Goal: Complete application form

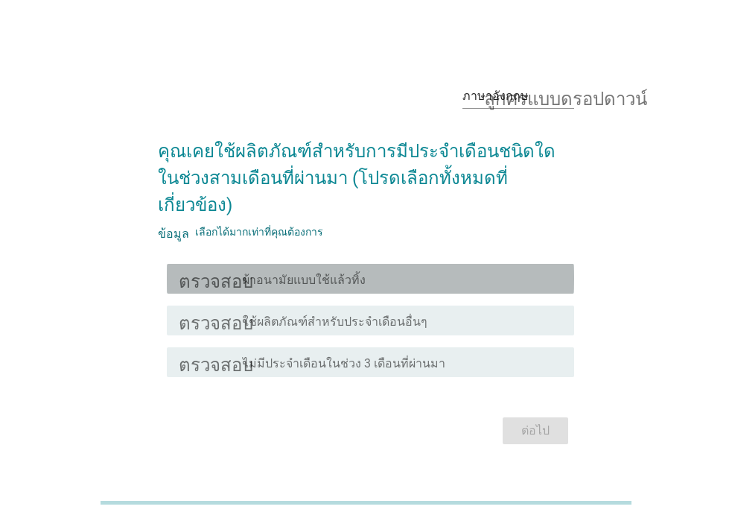
click at [408, 274] on div "ตรวจสอบ โครงร่างกล่องกาเครื่องหมายว่าง ผ้าอนามัยแบบใช้แล้วทิ้ง" at bounding box center [370, 279] width 407 height 30
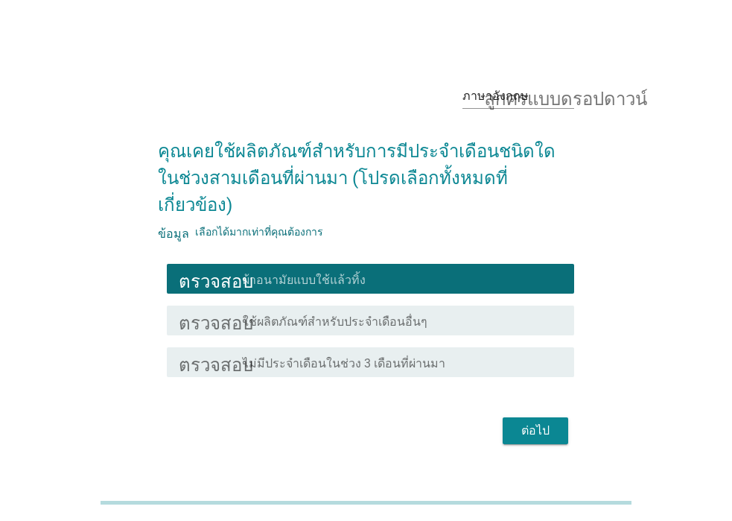
click at [545, 423] on font "ต่อไป" at bounding box center [535, 430] width 28 height 14
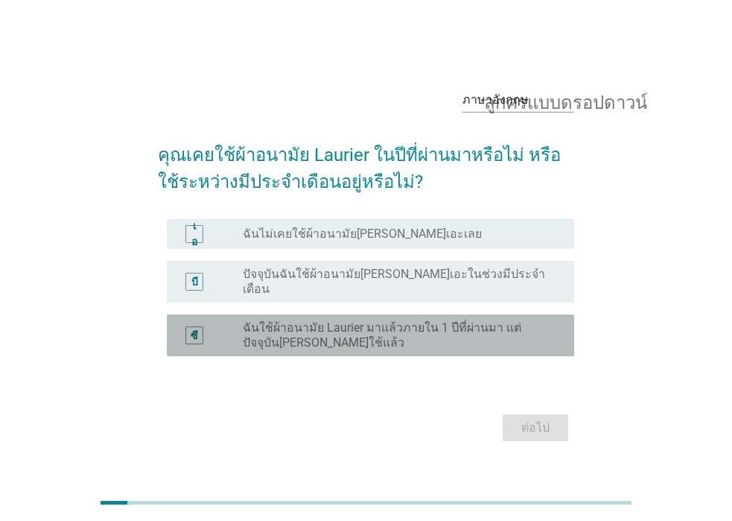
click at [506, 345] on div "ซี ปุ่มวิทยุ[PERSON_NAME]เลือก ฉันใช้ผ้าอนามัย Laurier มาแล้วภายใน 1 ปีที่ผ่านม…" at bounding box center [370, 335] width 407 height 42
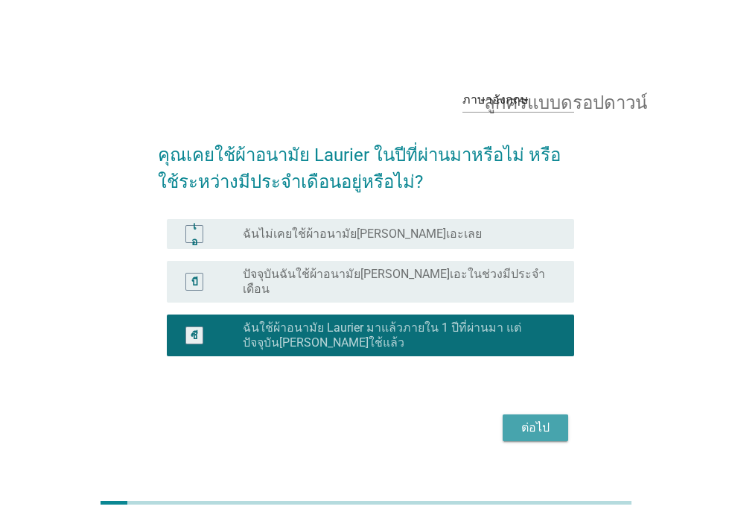
click at [530, 429] on font "ต่อไป" at bounding box center [535, 428] width 28 height 18
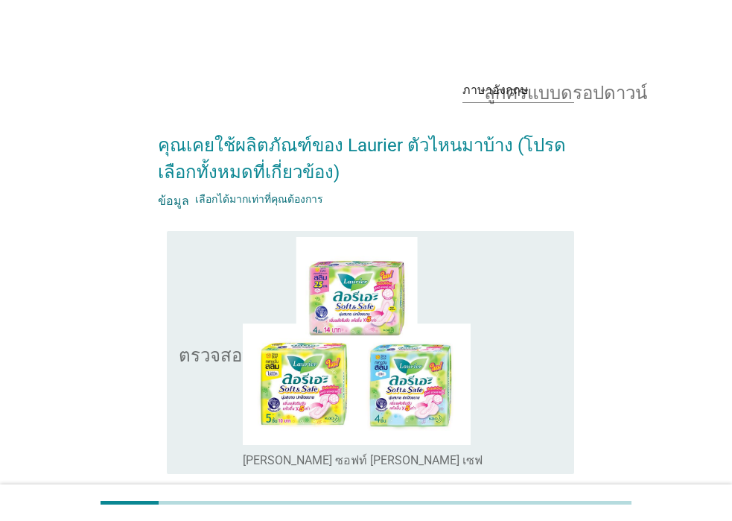
scroll to position [223, 0]
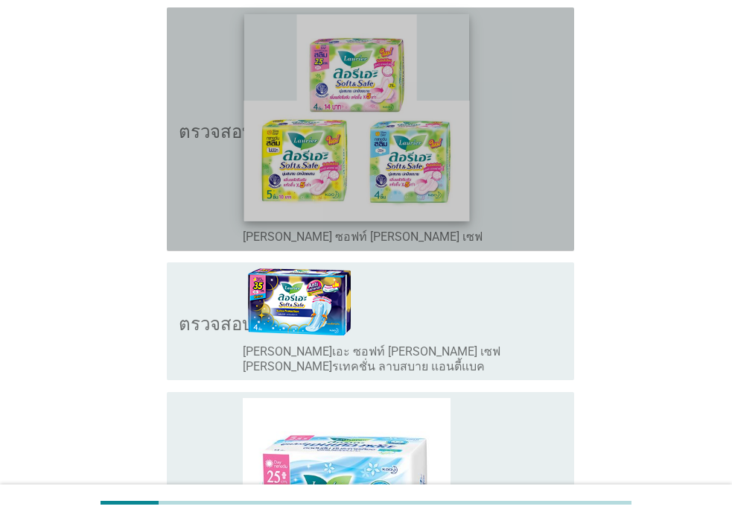
click at [458, 153] on img at bounding box center [357, 117] width 226 height 206
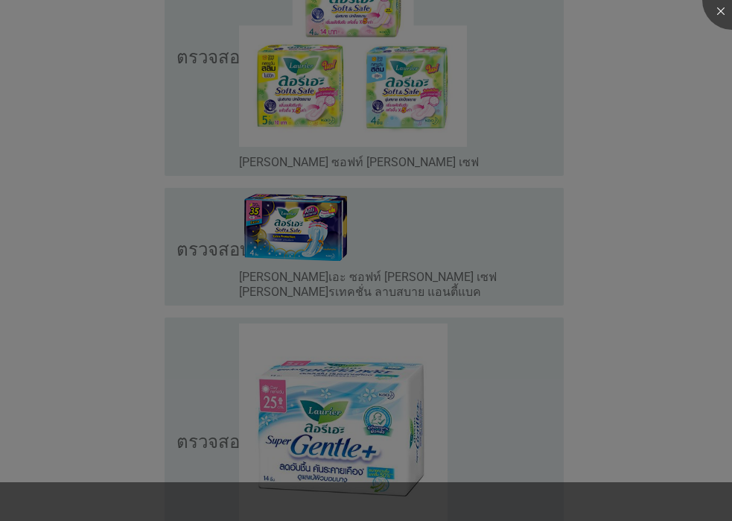
scroll to position [447, 0]
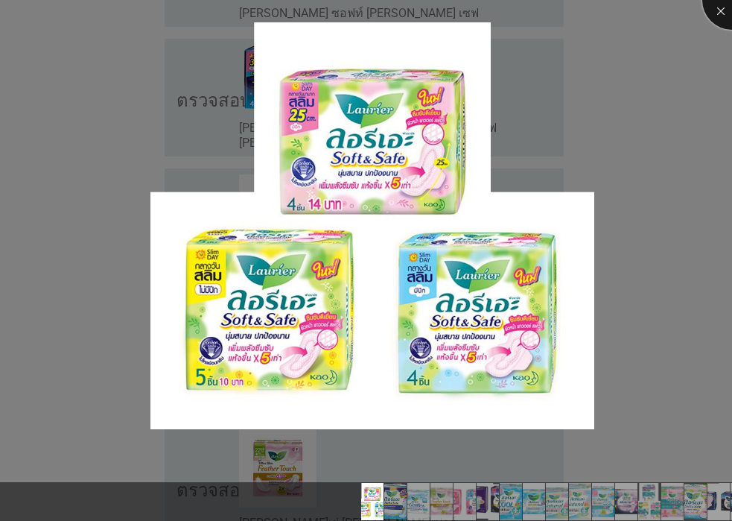
click at [720, 12] on div at bounding box center [732, 0] width 60 height 60
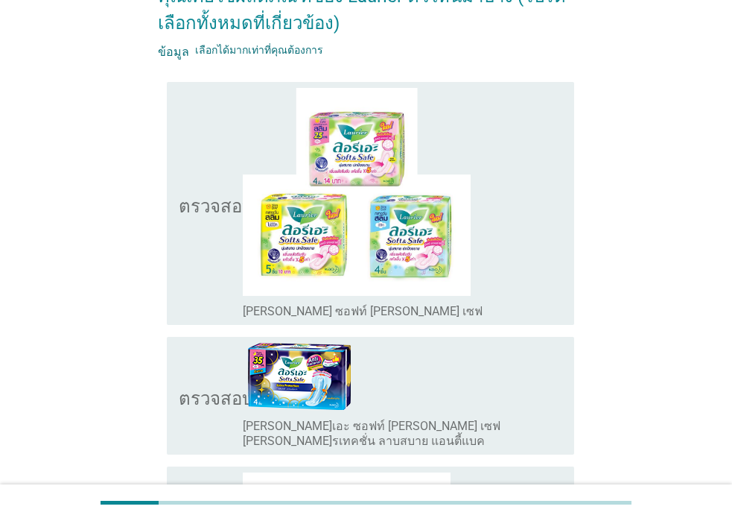
scroll to position [74, 0]
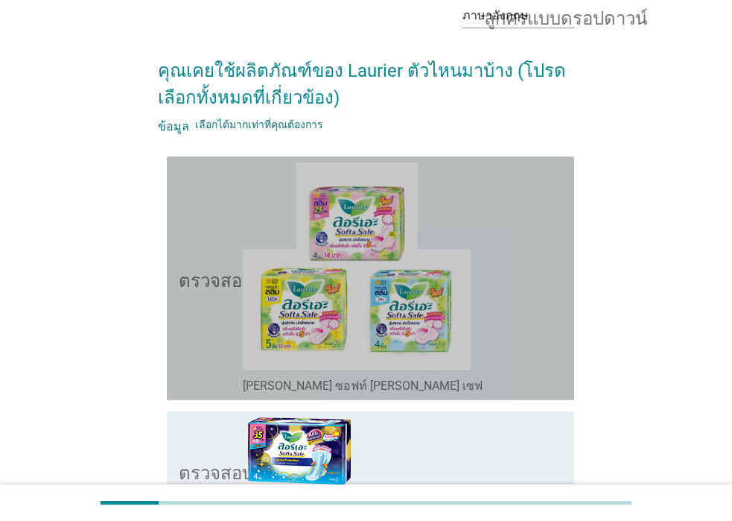
click at [194, 356] on icon "ตรวจสอบ" at bounding box center [216, 278] width 74 height 232
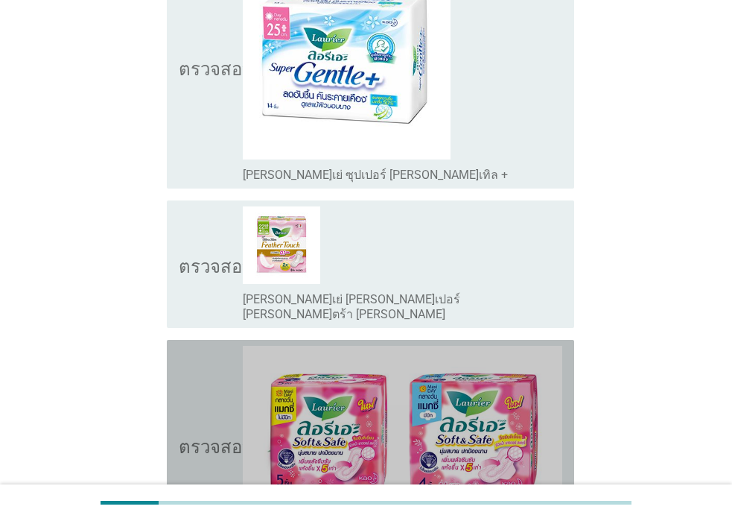
click at [194, 356] on icon "ตรวจสอบ" at bounding box center [216, 444] width 74 height 197
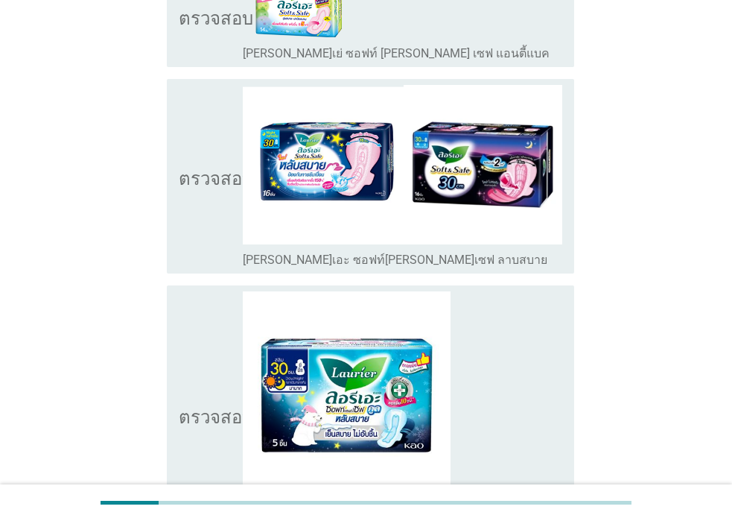
scroll to position [3442, 0]
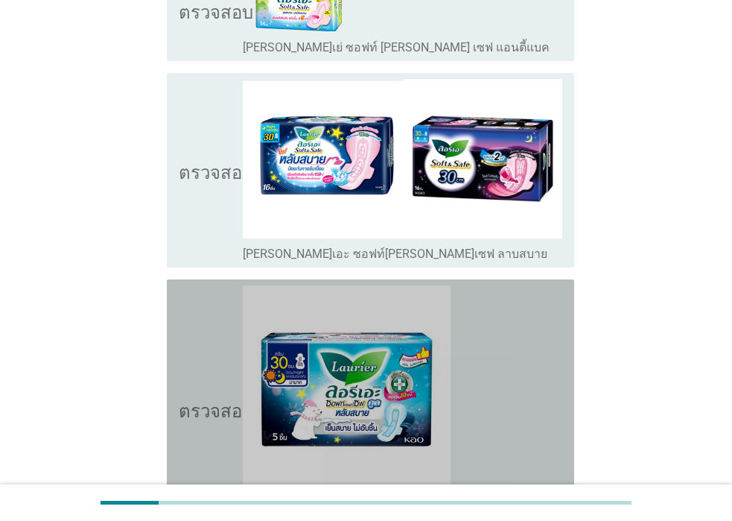
click at [221, 285] on icon "ตรวจสอบ" at bounding box center [216, 408] width 74 height 247
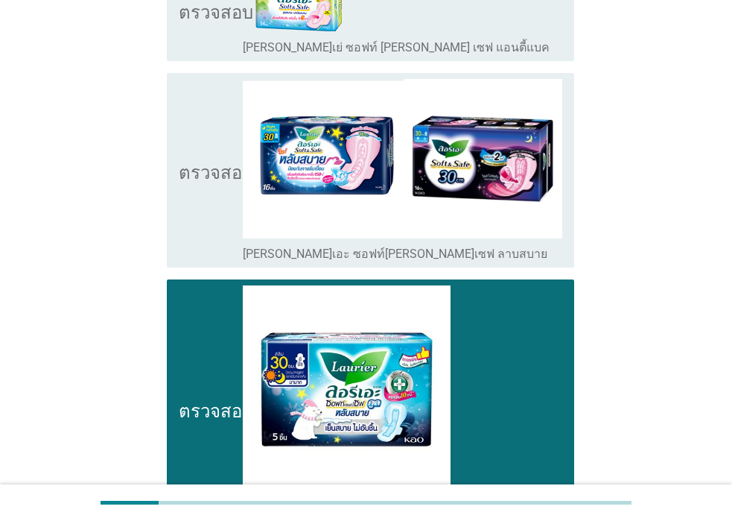
scroll to position [3555, 0]
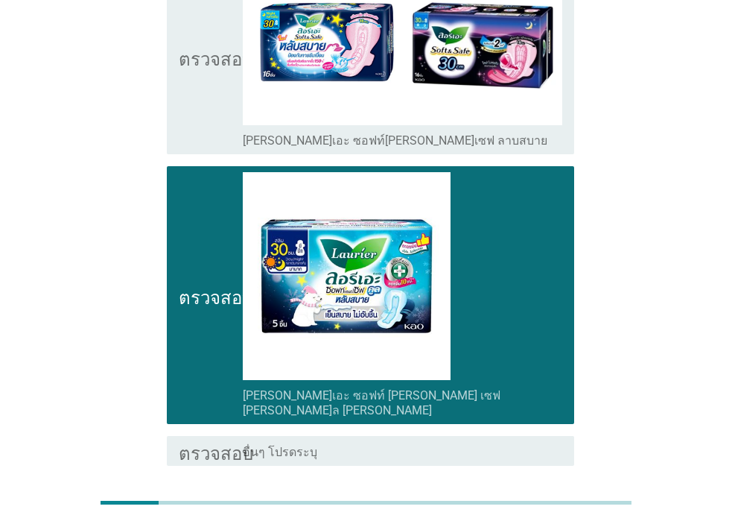
click at [533, 512] on font "ต่อไป" at bounding box center [535, 519] width 28 height 14
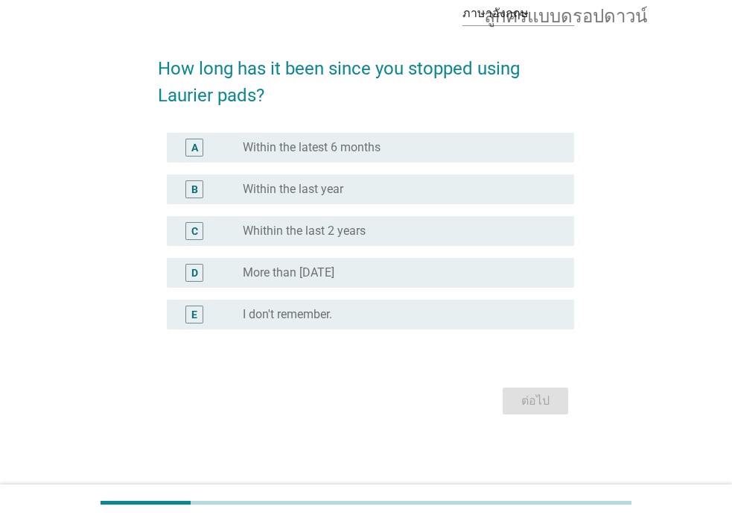
scroll to position [0, 0]
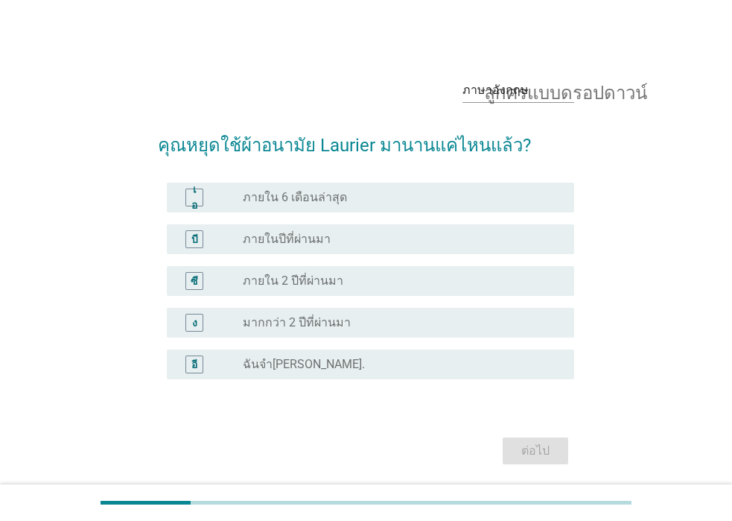
click at [310, 328] on font "มากกว่า 2 ปีที่ผ่านมา" at bounding box center [297, 322] width 108 height 14
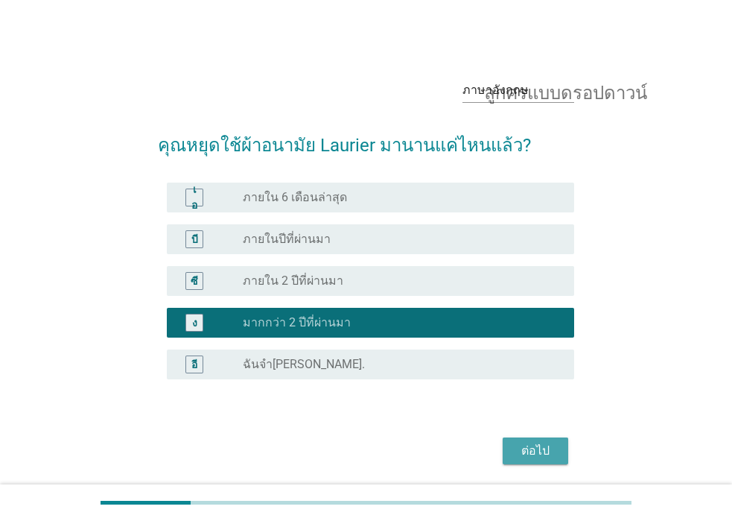
click at [559, 454] on button "ต่อไป" at bounding box center [536, 450] width 66 height 27
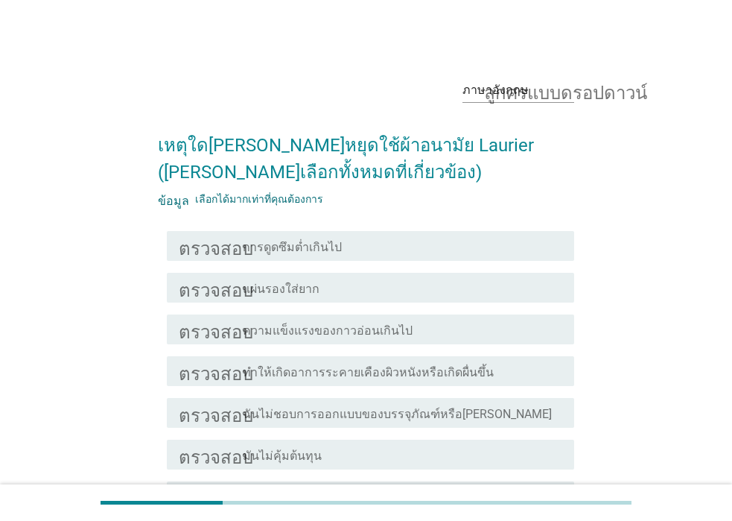
click at [483, 375] on div "โครงร่างกล่องกาเครื่องหมายว่าง ทำให้เกิดอาการระคายเคืองผิวหนังหรือเกิดผื่นขึ้น" at bounding box center [403, 371] width 320 height 18
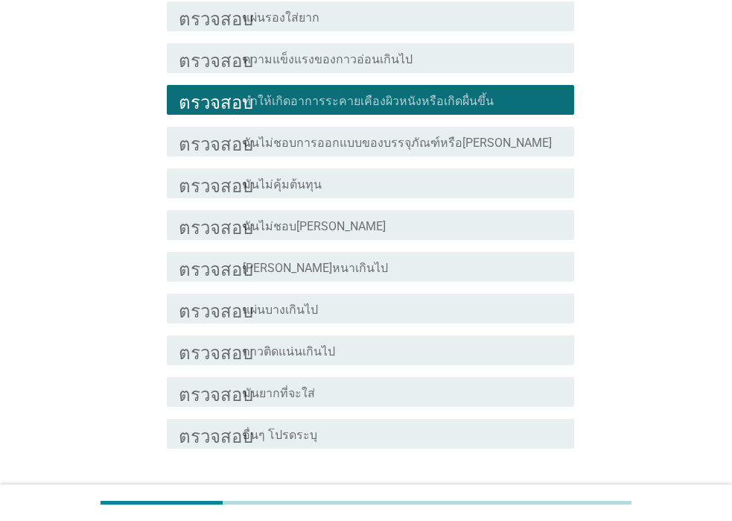
scroll to position [372, 0]
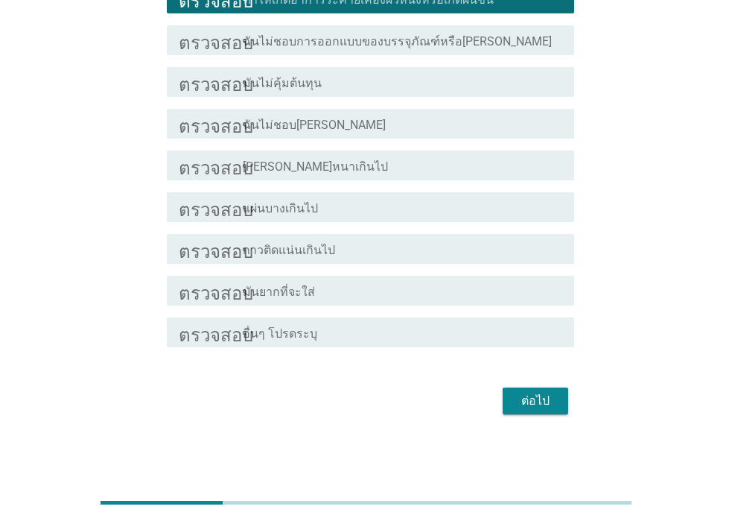
click at [539, 398] on font "ต่อไป" at bounding box center [535, 400] width 28 height 14
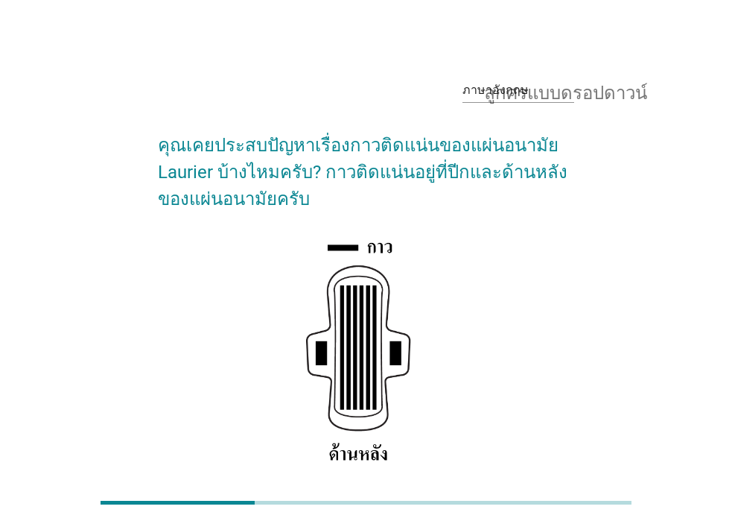
scroll to position [149, 0]
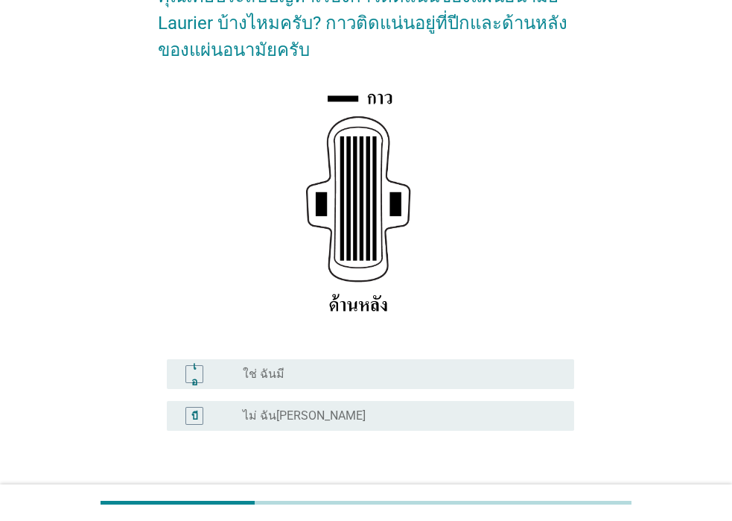
click at [482, 365] on div "ปุ่มวิทยุ[PERSON_NAME]เลือก ใช่ ฉันมี" at bounding box center [403, 374] width 320 height 18
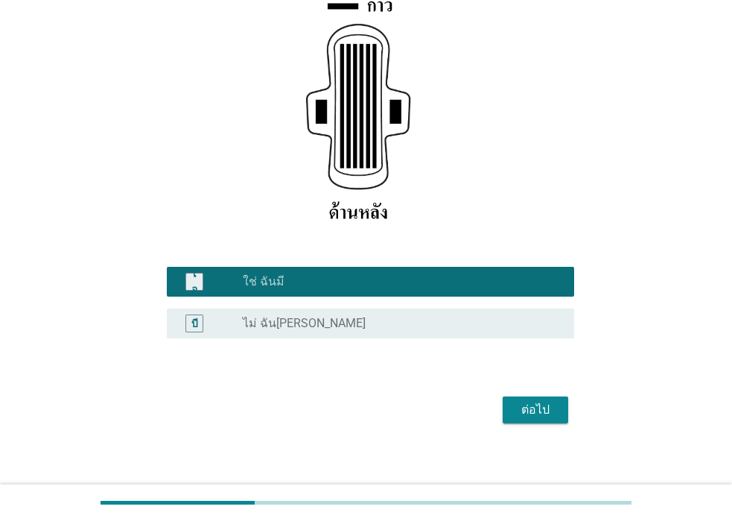
scroll to position [250, 0]
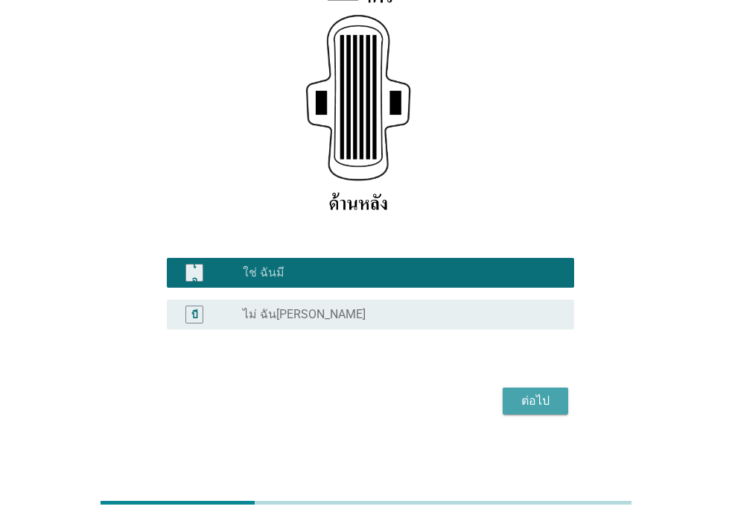
click at [552, 400] on div "ต่อไป" at bounding box center [536, 401] width 42 height 18
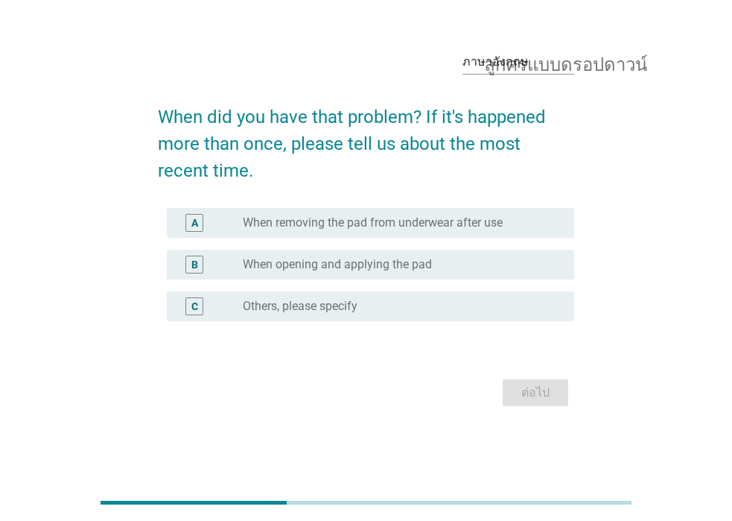
scroll to position [0, 0]
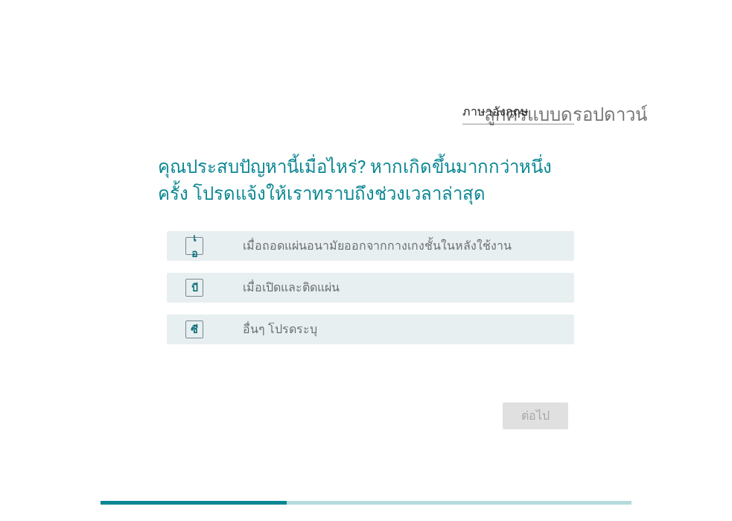
click at [474, 285] on div "ปุ่มวิทยุ[PERSON_NAME]เลือก เมื่อเปิดและติดแผ่น" at bounding box center [397, 287] width 308 height 15
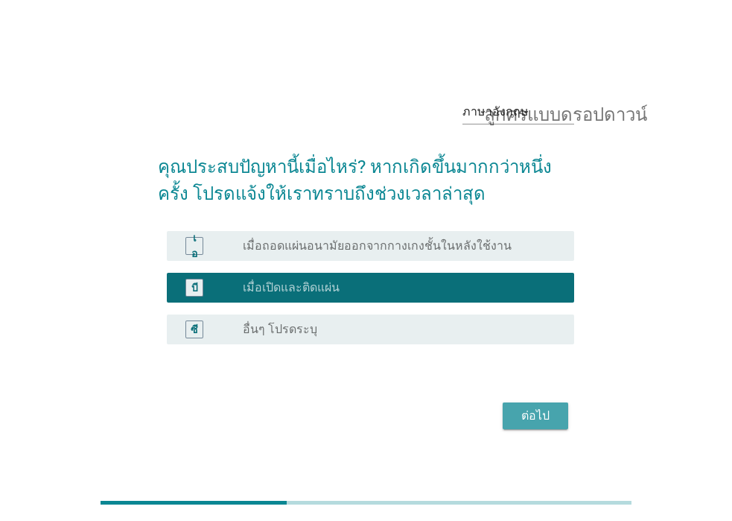
click at [549, 418] on font "ต่อไป" at bounding box center [535, 415] width 28 height 14
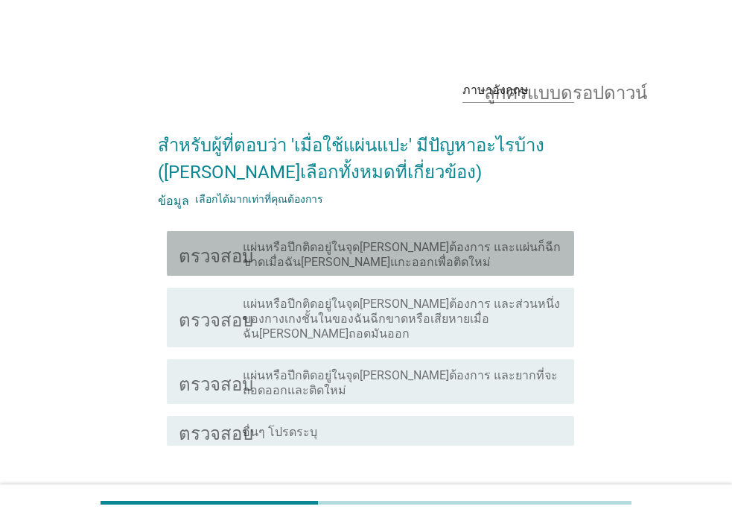
click at [456, 244] on font "แผ่นหรือปีกติดอยู่ในจุด[PERSON_NAME]ต้องการ และแผ่นก็ฉีกขาดเมื่อฉัน[PERSON_NAME…" at bounding box center [402, 254] width 318 height 29
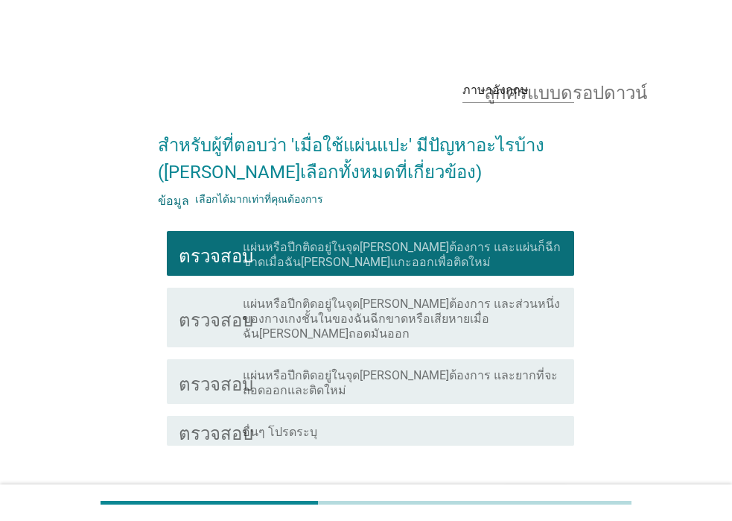
click at [550, 490] on div "ต่อไป" at bounding box center [536, 499] width 42 height 18
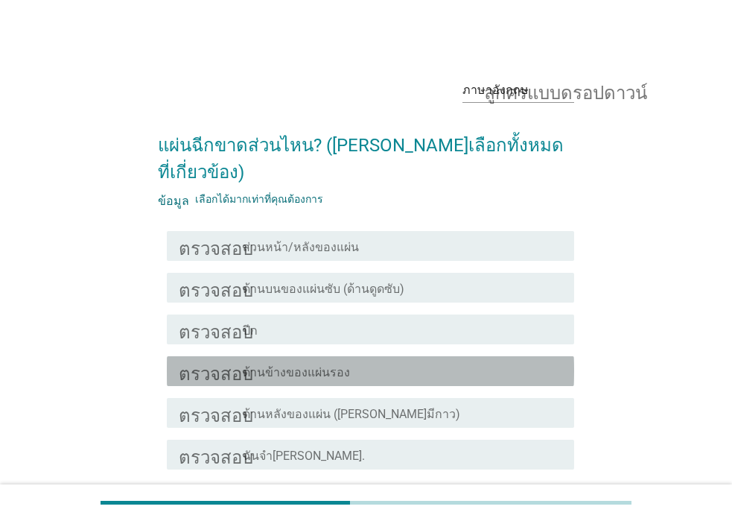
click at [371, 362] on div "โครงร่างกล่องกาเครื่องหมายว่าง ด้านข้างของแผ่นรอง" at bounding box center [403, 371] width 320 height 18
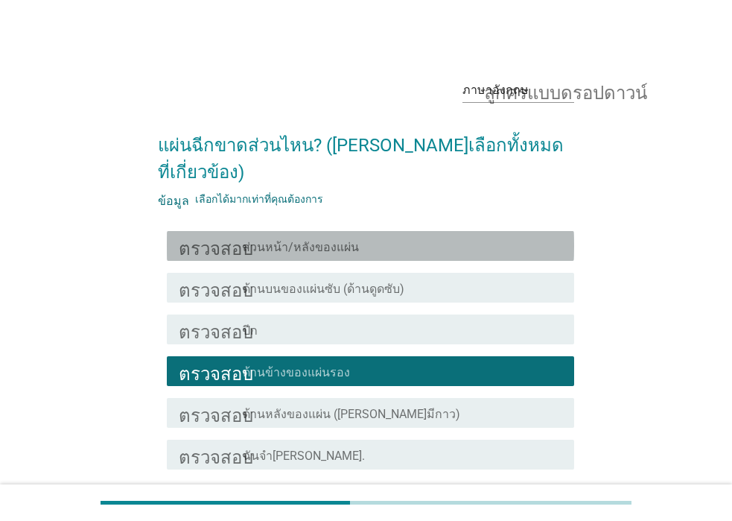
click at [363, 232] on div "ตรวจสอบ โครงร่างกล่องกาเครื่องหมายว่าง ส่วนหน้า/หลังของแผ่น" at bounding box center [370, 246] width 407 height 30
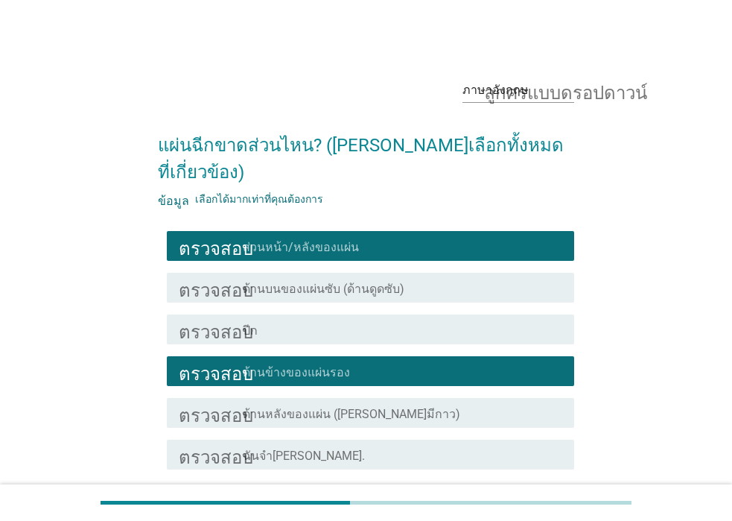
scroll to position [95, 0]
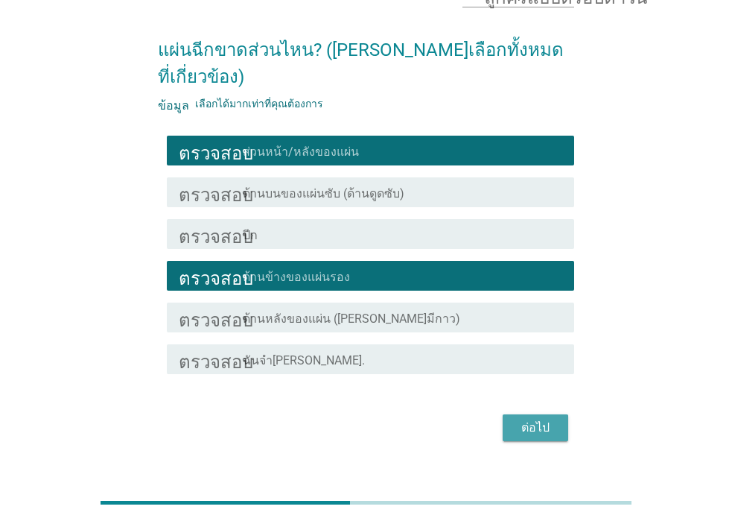
click at [531, 420] on font "ต่อไป" at bounding box center [535, 427] width 28 height 14
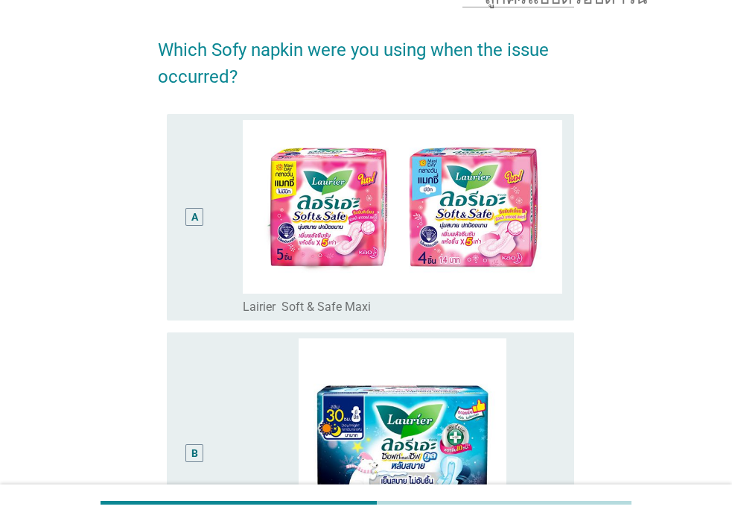
scroll to position [0, 0]
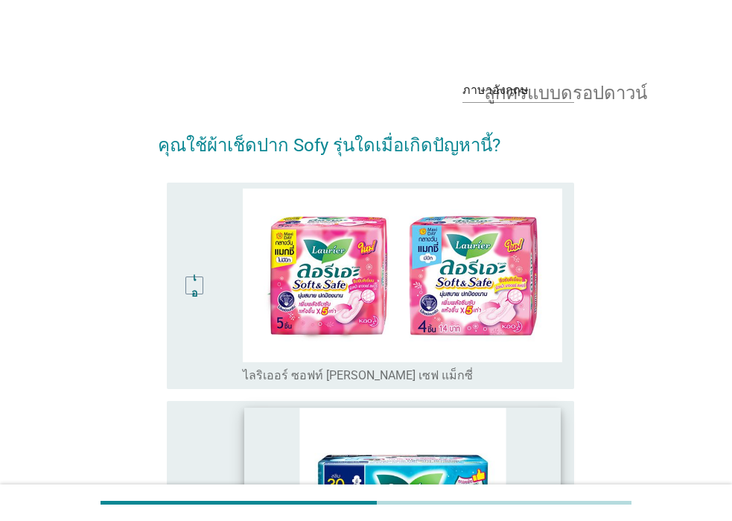
click at [549, 436] on img at bounding box center [402, 510] width 317 height 206
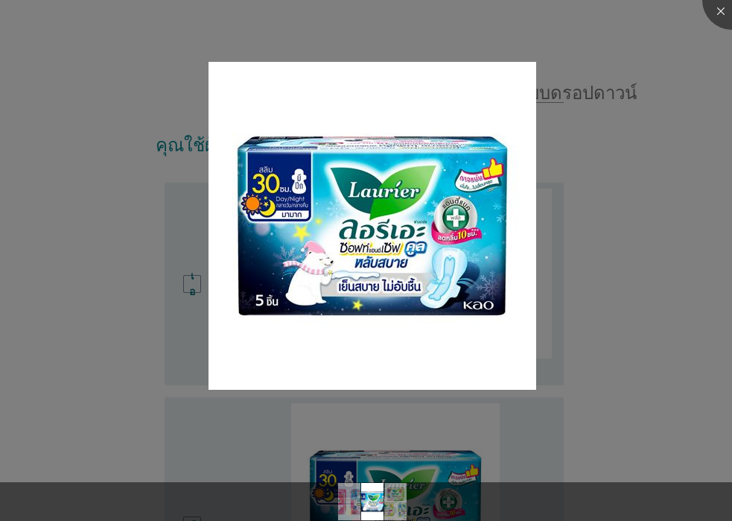
scroll to position [223, 0]
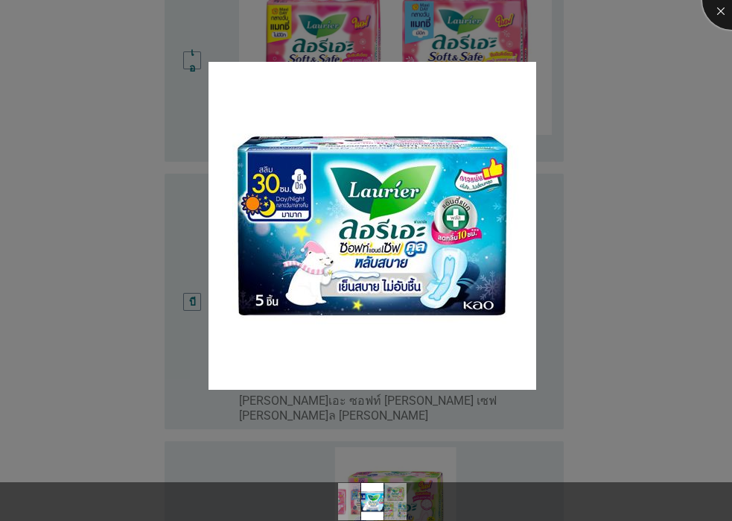
click at [719, 16] on div at bounding box center [732, 0] width 60 height 60
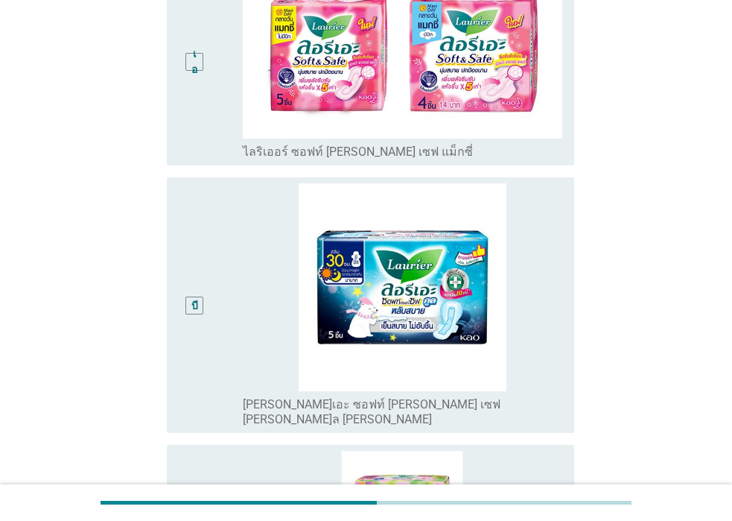
click at [207, 349] on div "บี" at bounding box center [195, 305] width 32 height 244
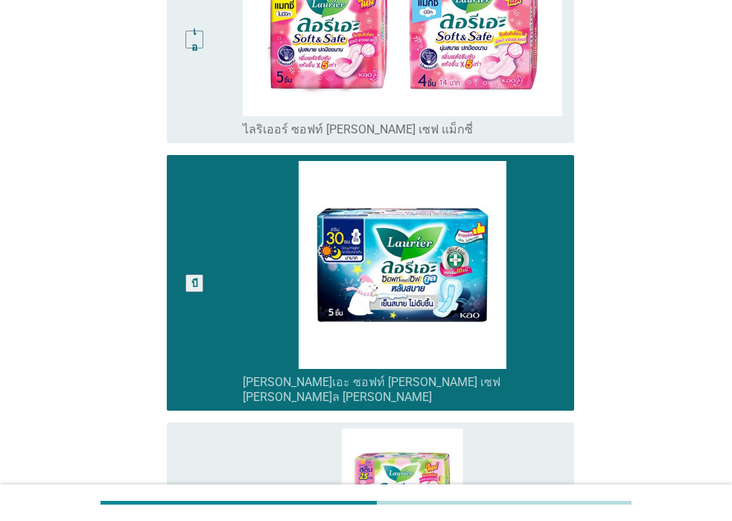
scroll to position [608, 0]
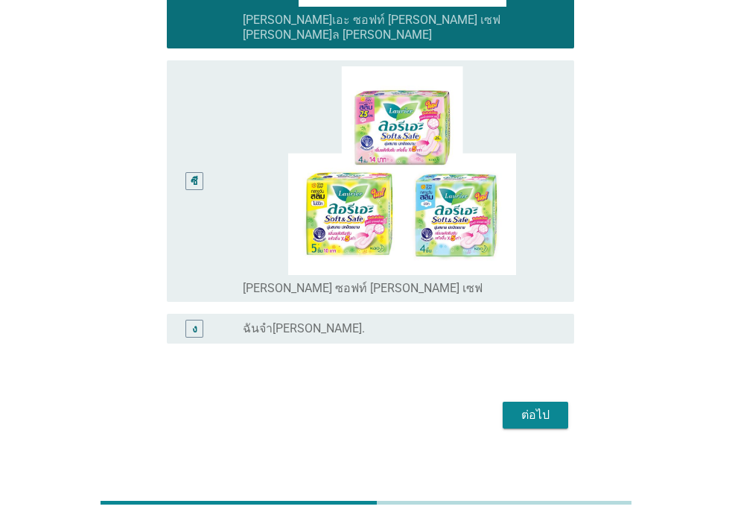
click at [224, 249] on div "ซี" at bounding box center [211, 180] width 64 height 229
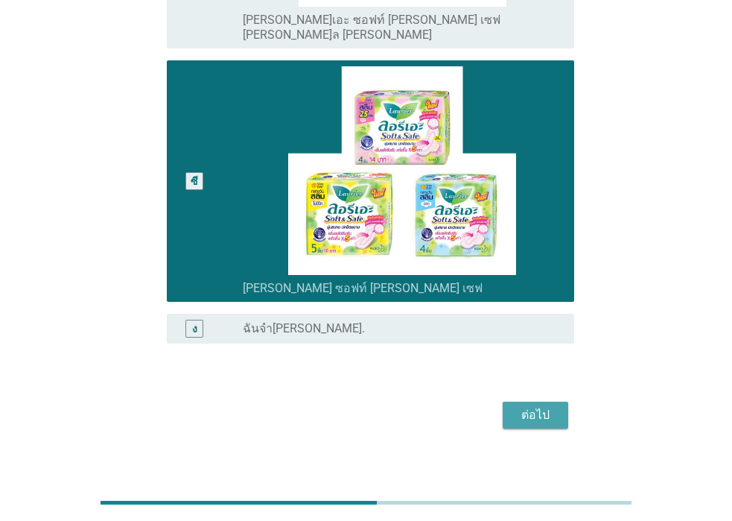
click at [520, 401] on button "ต่อไป" at bounding box center [536, 414] width 66 height 27
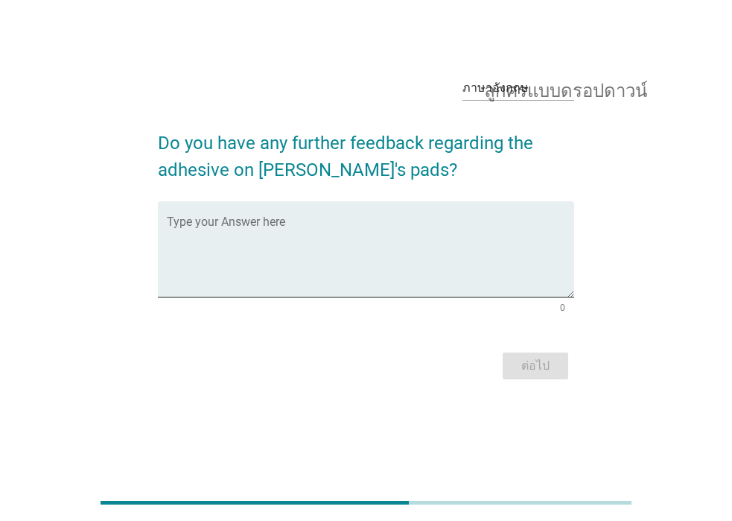
scroll to position [0, 0]
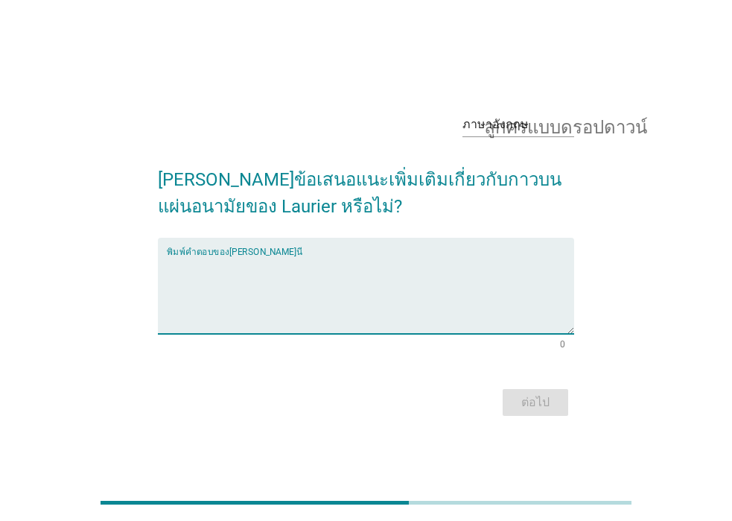
click at [314, 302] on textarea "พิมพ์คำตอบของคุณที่นี่" at bounding box center [370, 294] width 407 height 78
type textarea "."
type textarea "ใม่มี"
click at [550, 392] on button "ต่อไป" at bounding box center [536, 402] width 66 height 27
